Goal: Information Seeking & Learning: Learn about a topic

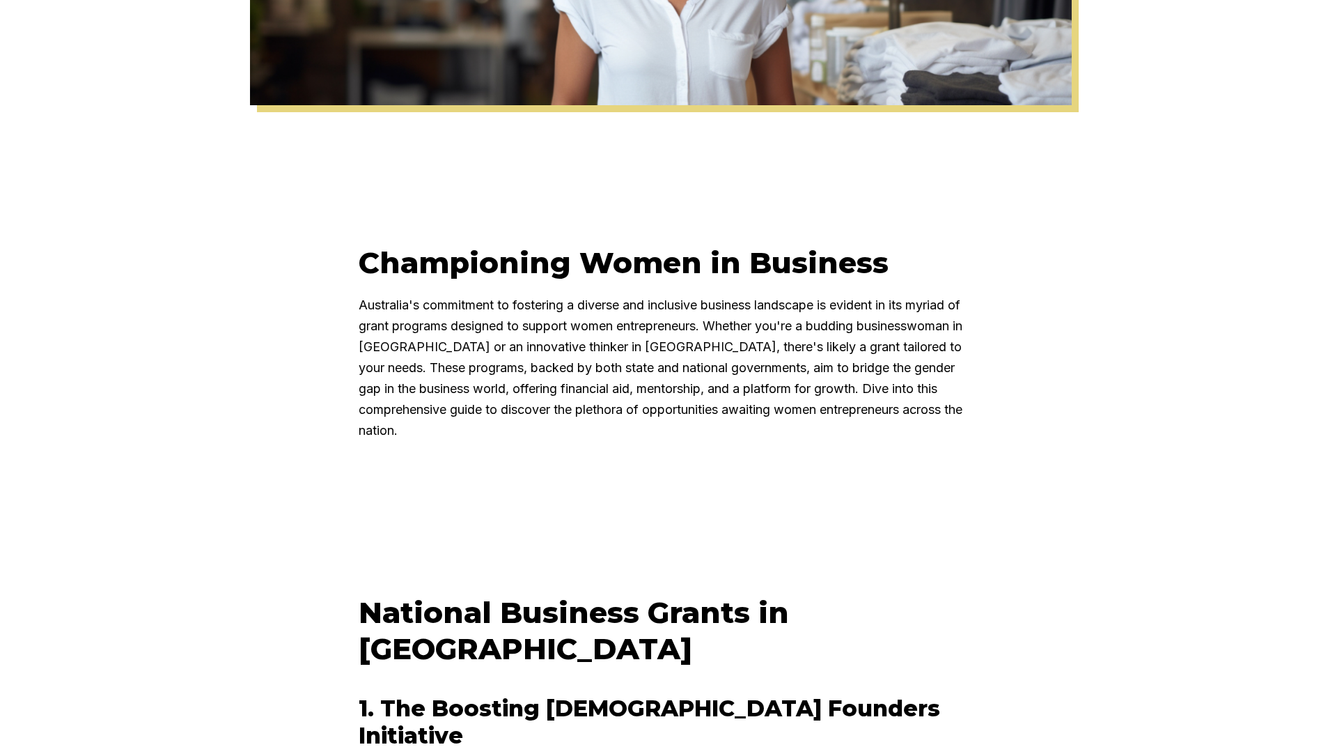
scroll to position [557, 0]
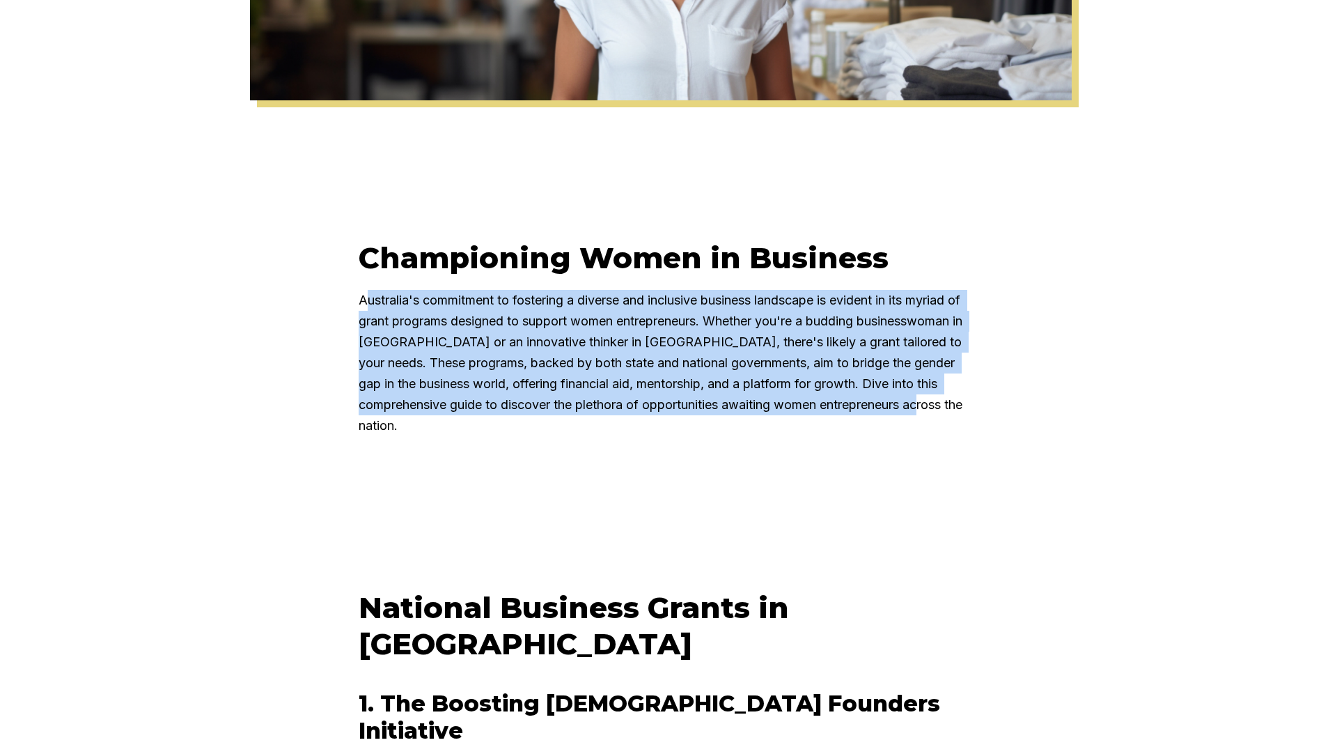
drag, startPoint x: 375, startPoint y: 303, endPoint x: 963, endPoint y: 449, distance: 606.4
click at [963, 449] on div "Championing Women in Business Australia's commitment to fostering a diverse and…" at bounding box center [661, 327] width 660 height 245
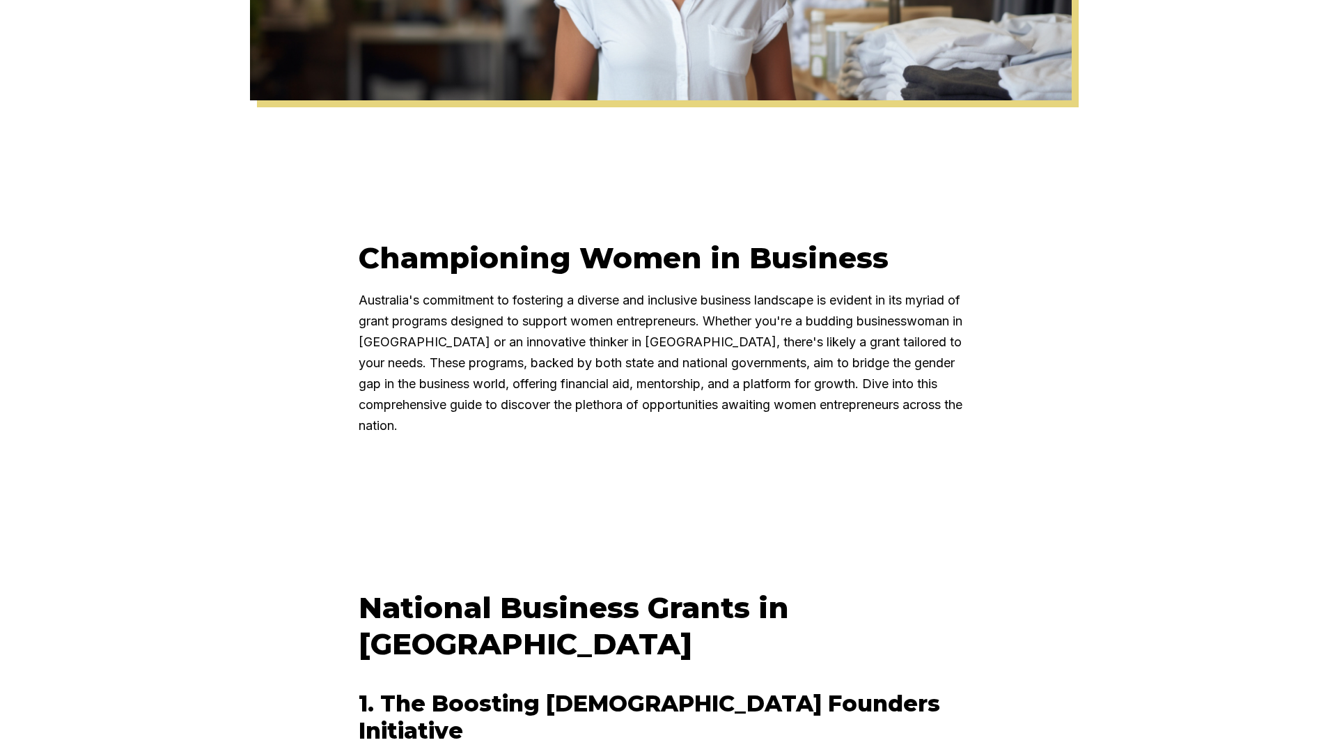
click at [1136, 261] on div "Championing Women in Business Australia's commitment to fostering a diverse and…" at bounding box center [660, 327] width 1321 height 245
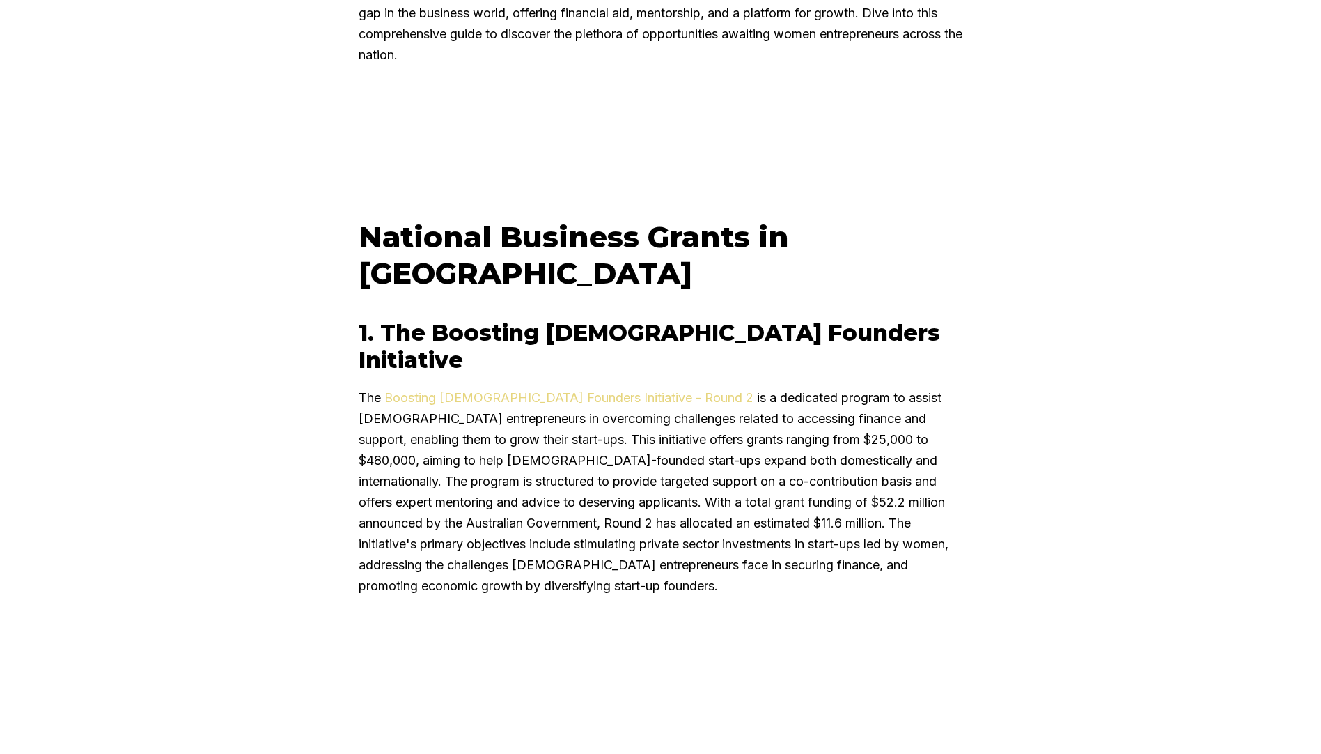
scroll to position [975, 0]
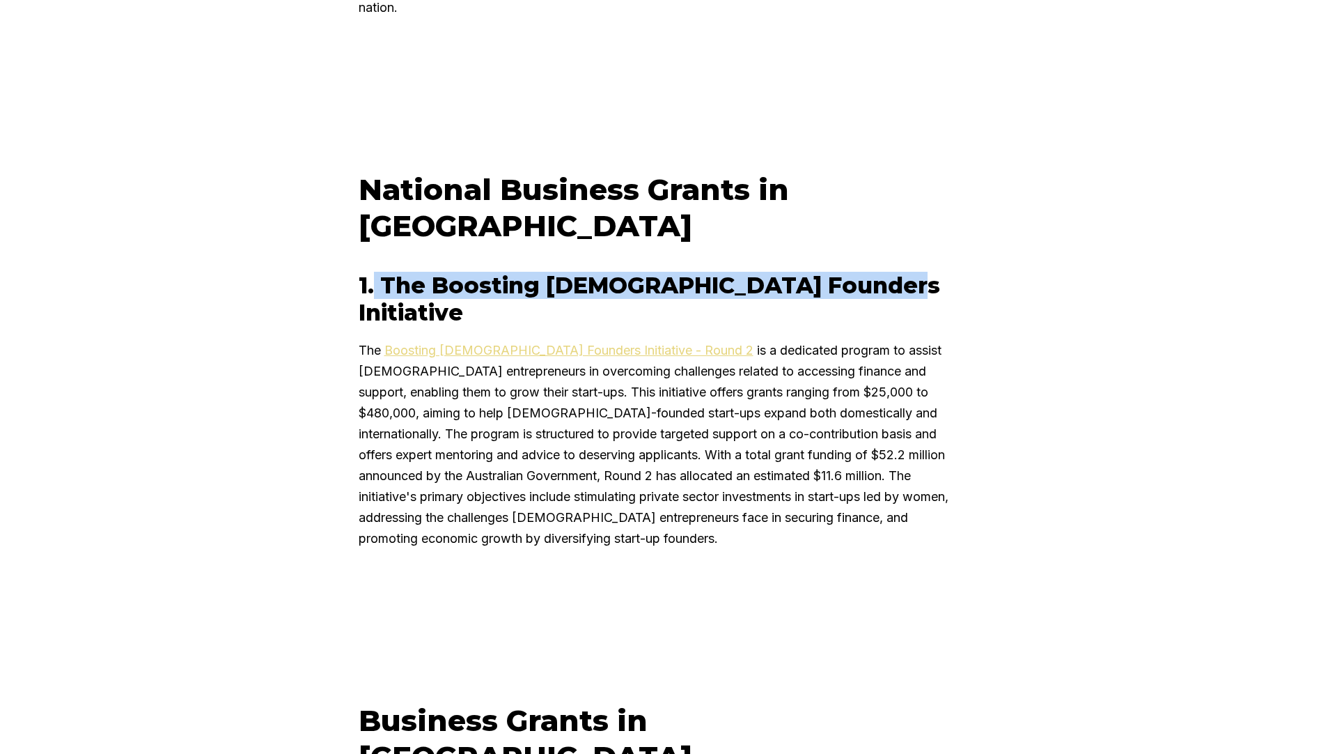
drag, startPoint x: 381, startPoint y: 249, endPoint x: 937, endPoint y: 252, distance: 555.9
click at [937, 272] on h3 "1. The Boosting [DEMOGRAPHIC_DATA] Founders Initiative" at bounding box center [661, 299] width 605 height 54
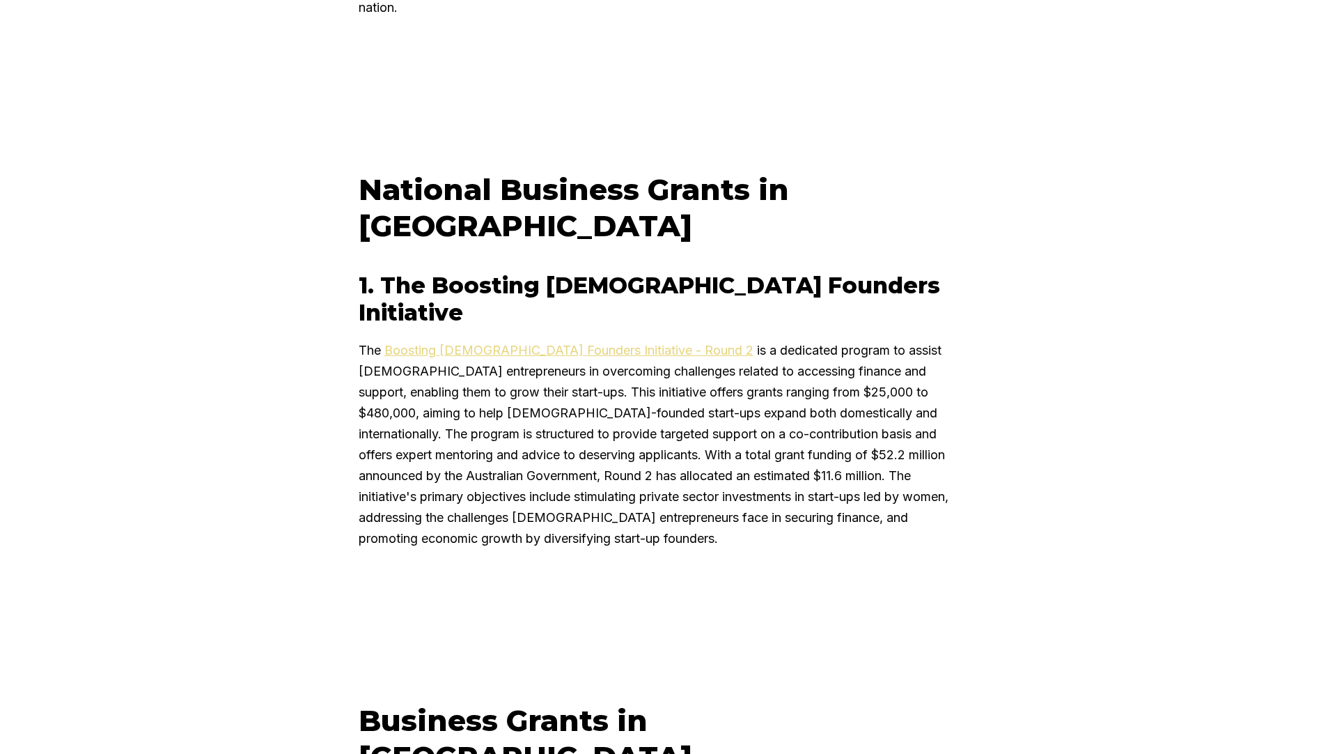
click at [285, 307] on div "National Business Grants in [GEOGRAPHIC_DATA] 1. The Boosting [DEMOGRAPHIC_DATA…" at bounding box center [660, 350] width 1321 height 426
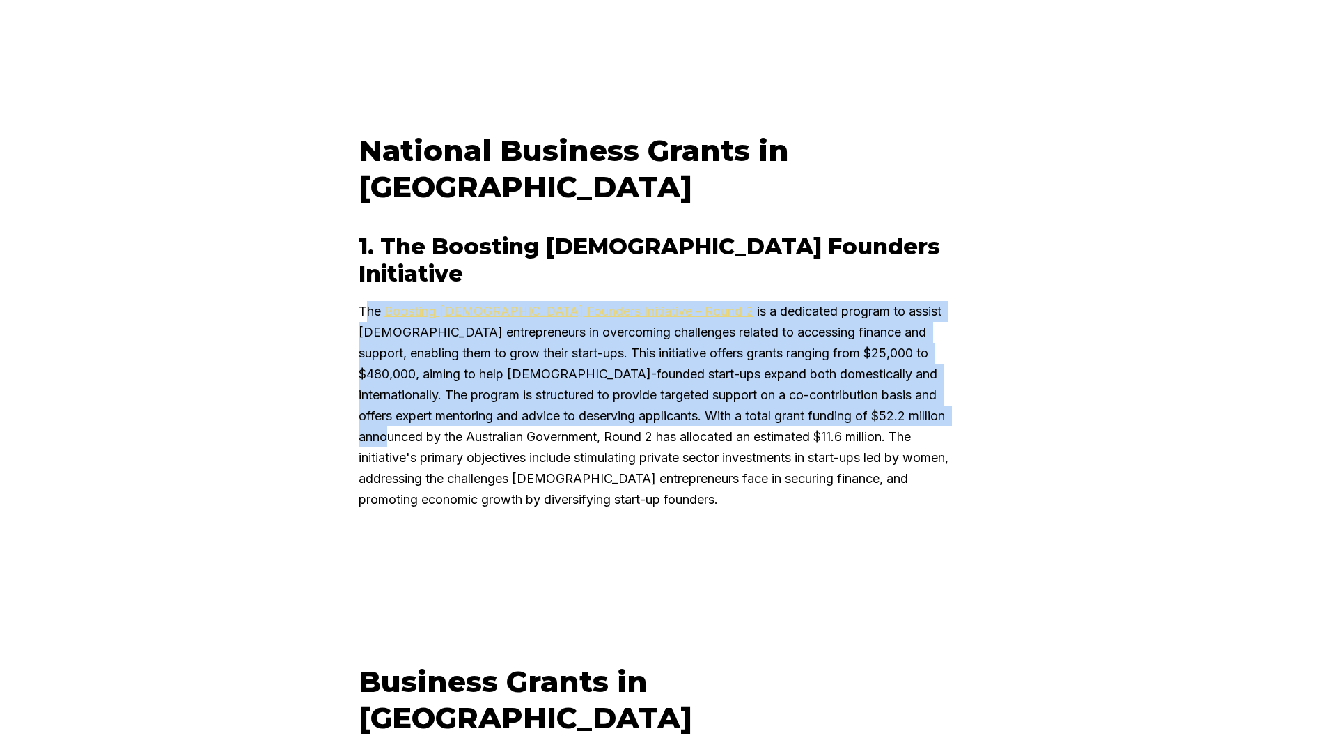
scroll to position [1045, 0]
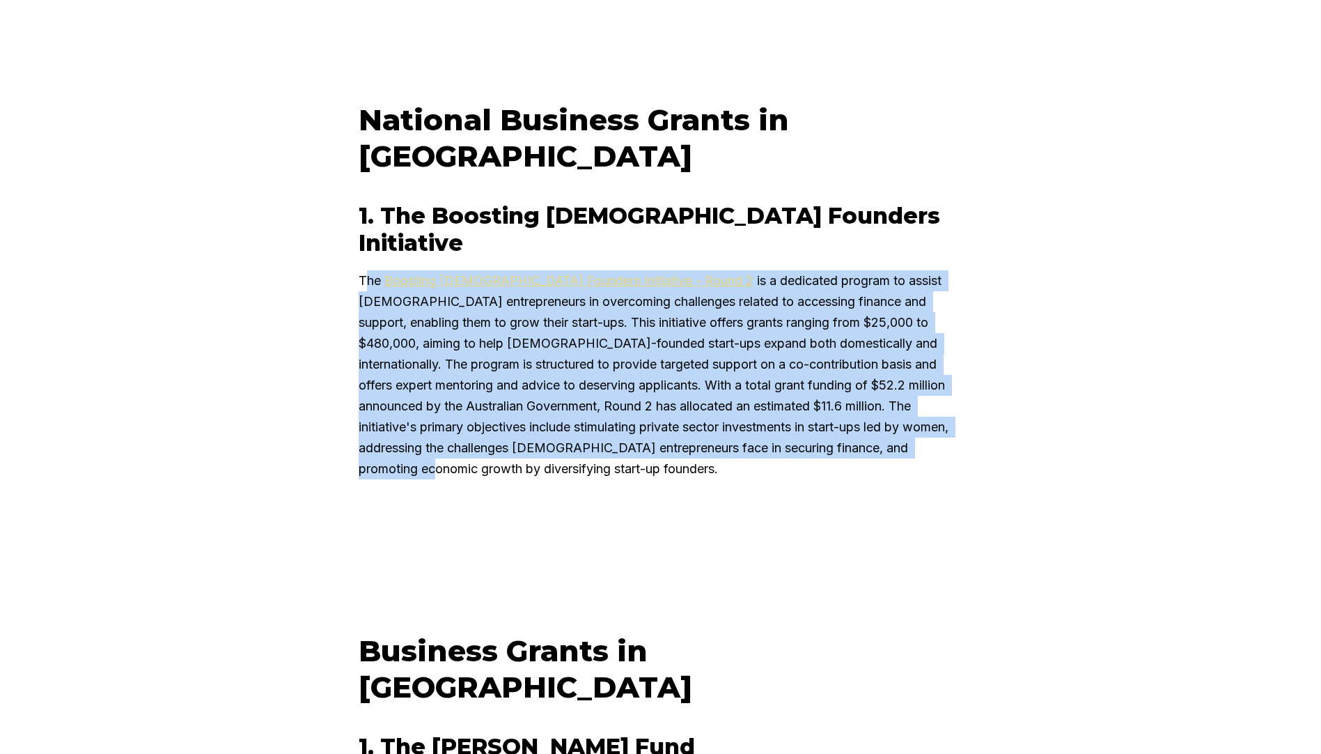
drag, startPoint x: 369, startPoint y: 284, endPoint x: 1010, endPoint y: 379, distance: 647.9
click at [1010, 379] on div "National Business Grants in [GEOGRAPHIC_DATA] 1. The Boosting [DEMOGRAPHIC_DATA…" at bounding box center [660, 280] width 1321 height 426
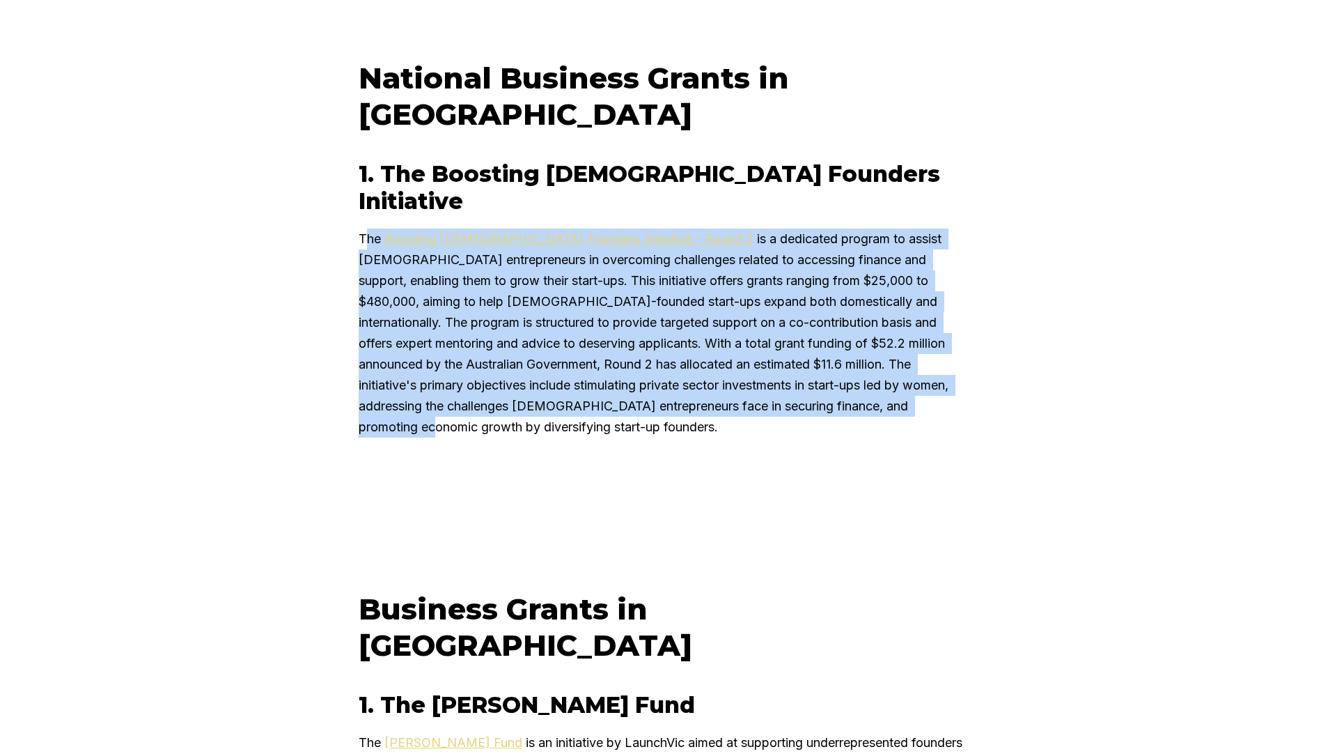
scroll to position [1115, 0]
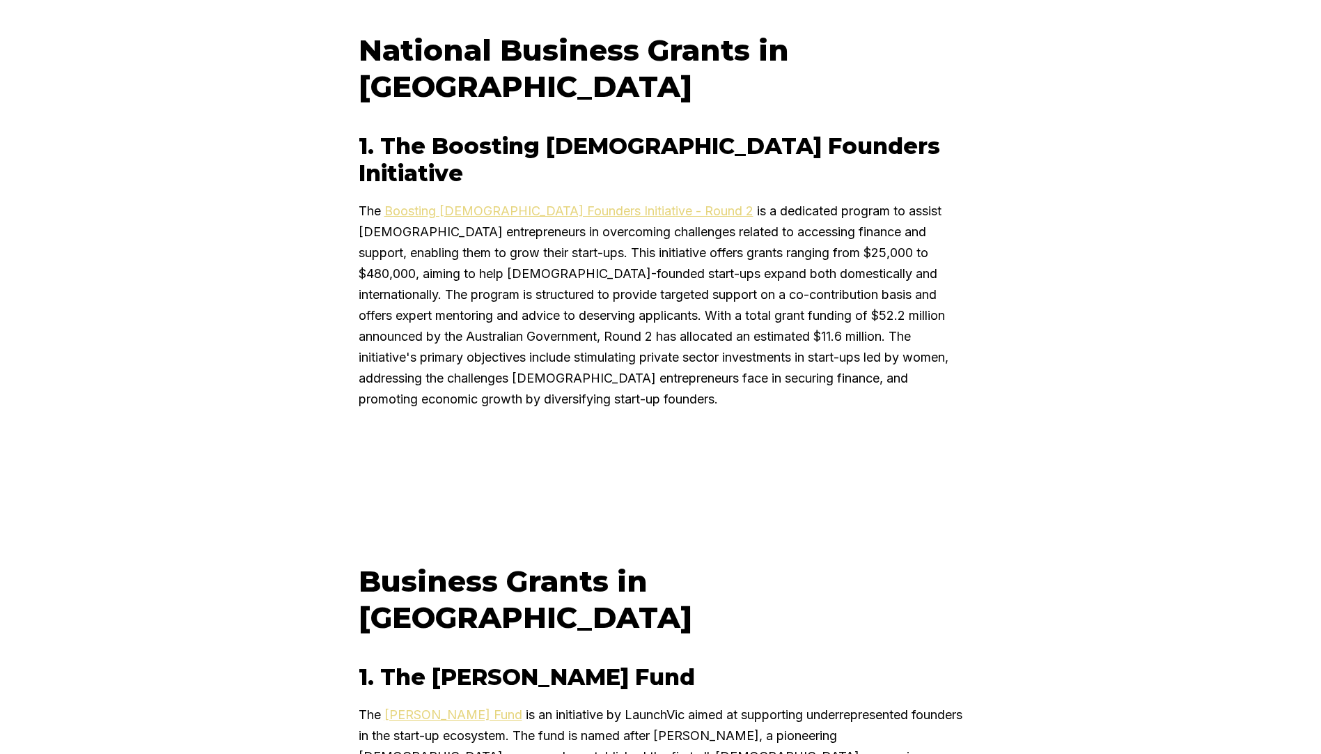
click at [700, 348] on div "National Business Grants in [GEOGRAPHIC_DATA] 1. The Boosting [DEMOGRAPHIC_DATA…" at bounding box center [661, 210] width 660 height 426
click at [534, 203] on link "Boosting [DEMOGRAPHIC_DATA] Founders Initiative - Round 2" at bounding box center [569, 210] width 369 height 15
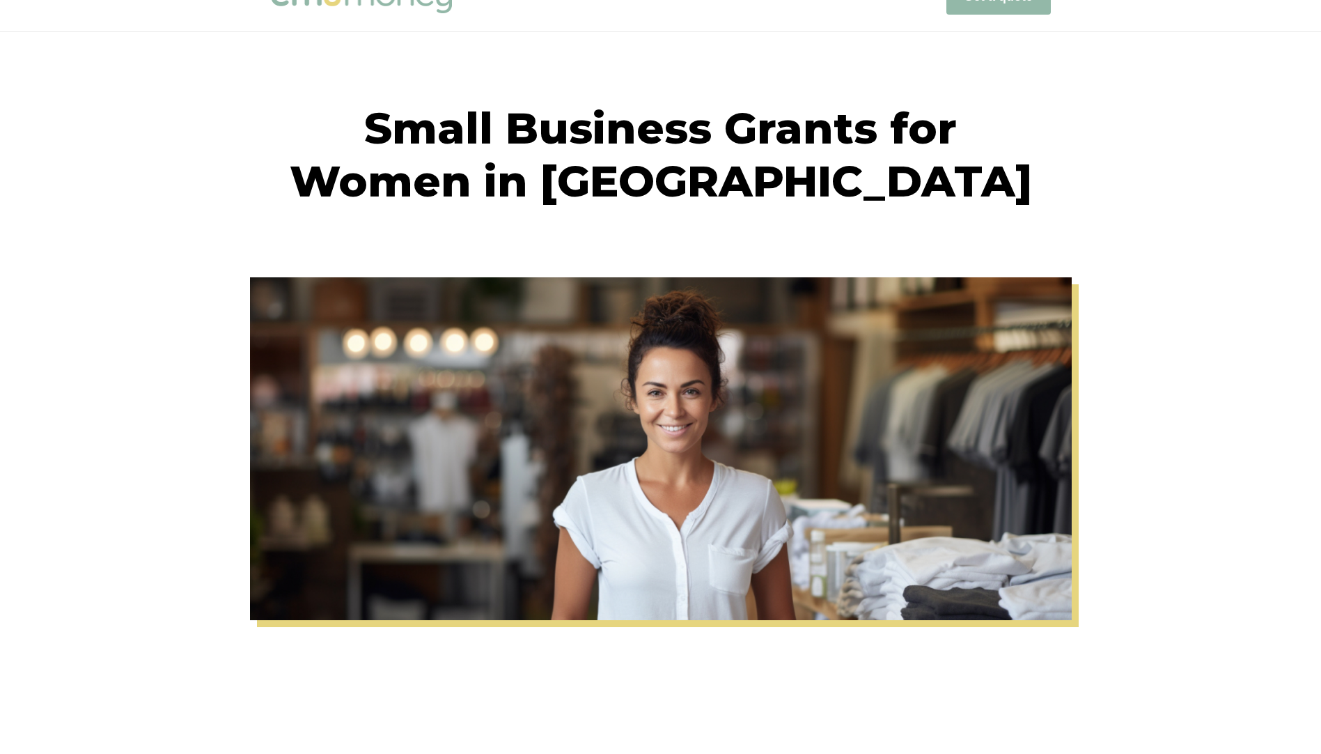
scroll to position [0, 0]
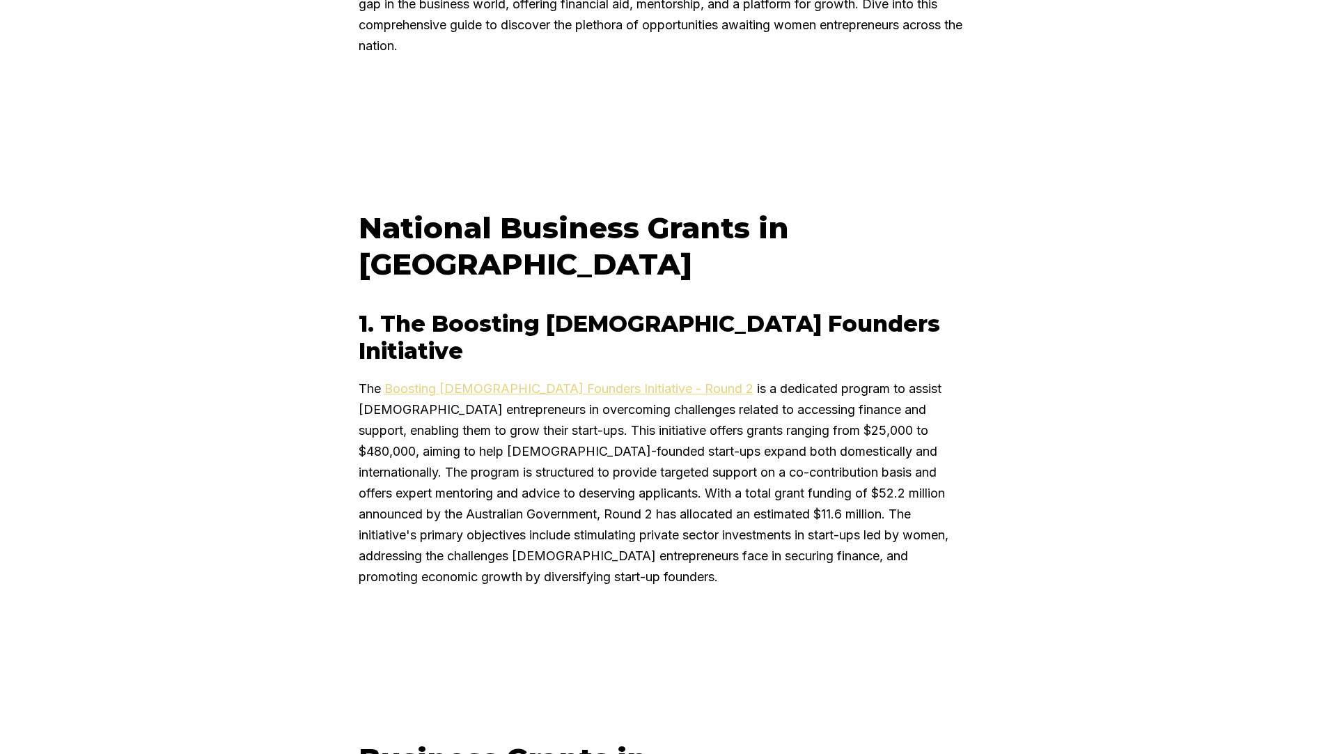
scroll to position [975, 0]
